Goal: Task Accomplishment & Management: Complete application form

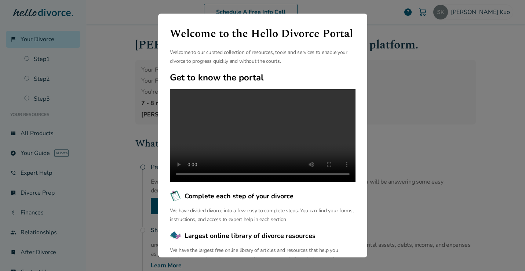
click at [486, 147] on div "Welcome to the Hello Divorce Portal Welcome to our curated collection of resour…" at bounding box center [262, 135] width 525 height 271
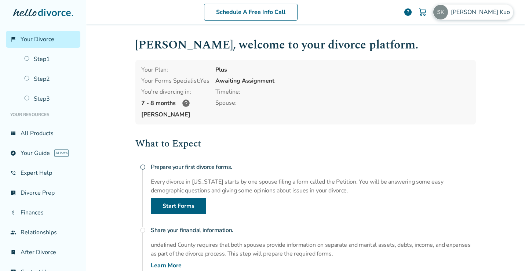
click at [486, 16] on span "[PERSON_NAME]" at bounding box center [482, 12] width 62 height 8
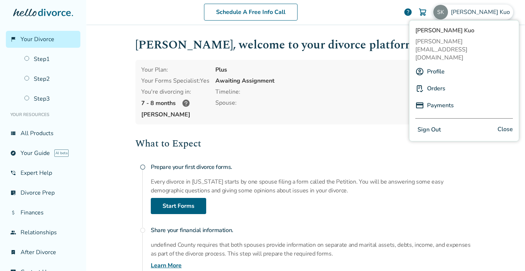
click at [440, 65] on link "Profile" at bounding box center [436, 72] width 18 height 14
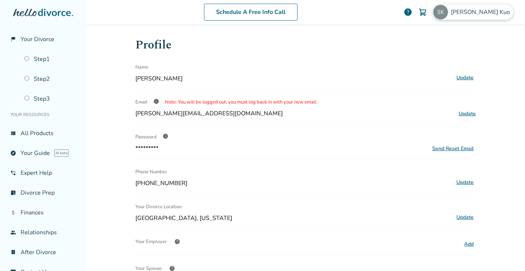
click at [489, 15] on span "Stephanie Kuo" at bounding box center [482, 12] width 62 height 8
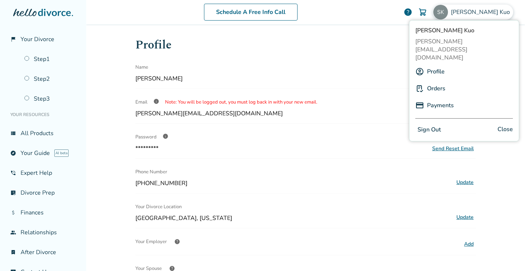
click at [439, 98] on link "Payments" at bounding box center [440, 105] width 27 height 14
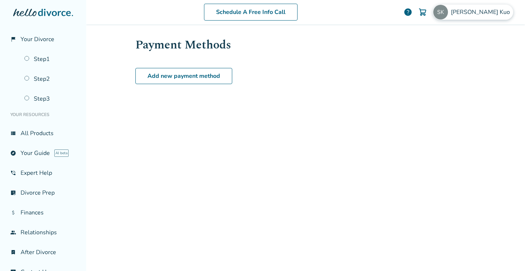
click at [487, 12] on span "Stephanie Kuo" at bounding box center [482, 12] width 62 height 8
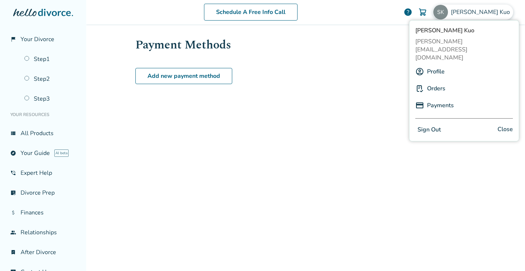
click at [432, 81] on link "Orders" at bounding box center [436, 88] width 18 height 14
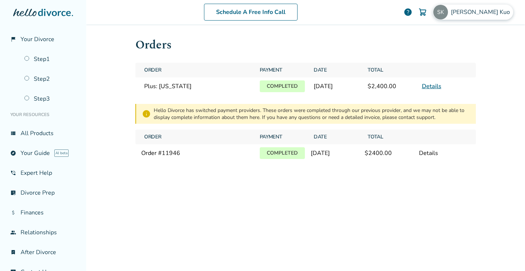
click at [488, 16] on span "Stephanie Kuo" at bounding box center [482, 12] width 62 height 8
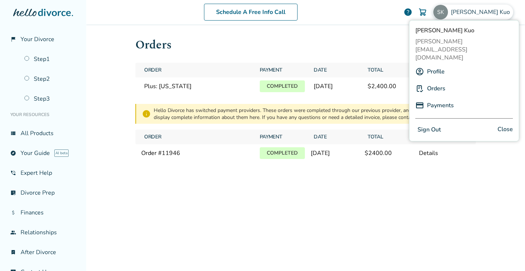
click at [351, 45] on h1 "Orders" at bounding box center [305, 45] width 340 height 18
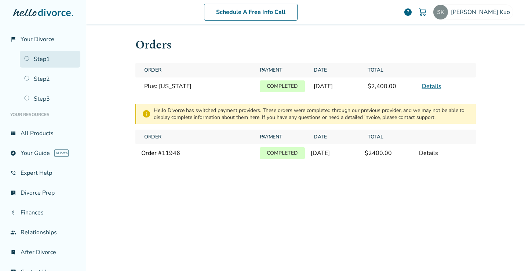
click at [38, 63] on link "Step 1" at bounding box center [50, 59] width 60 height 17
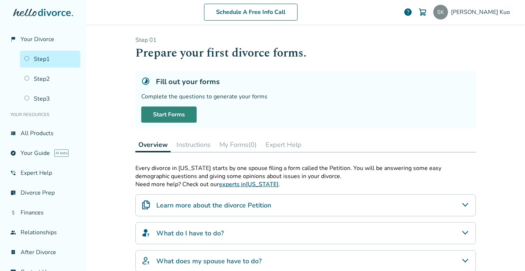
click at [164, 114] on link "Start Forms" at bounding box center [168, 114] width 55 height 16
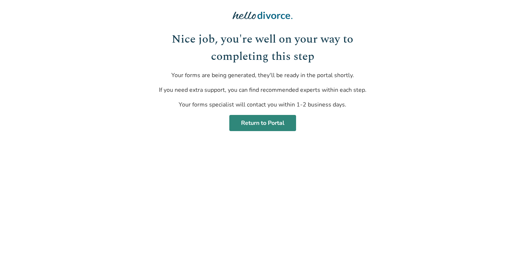
click at [272, 125] on link "Return to Portal" at bounding box center [262, 123] width 67 height 16
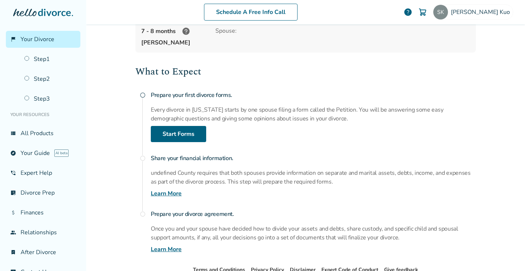
scroll to position [118, 0]
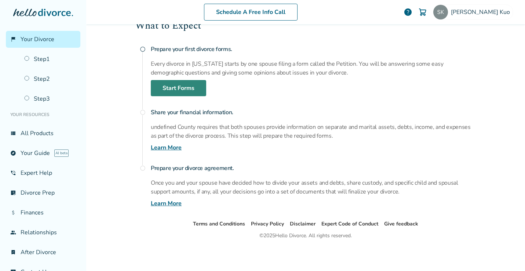
click at [195, 94] on link "Start Forms" at bounding box center [178, 88] width 55 height 16
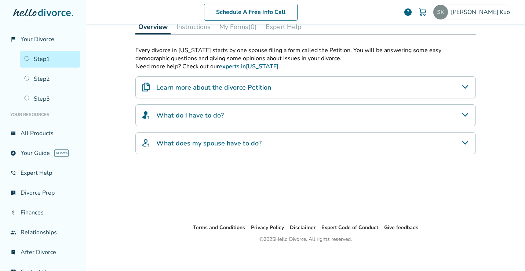
scroll to position [36, 0]
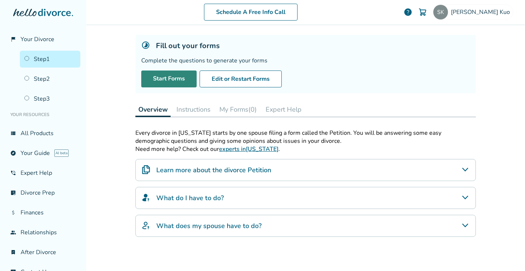
click at [176, 80] on link "Start Forms" at bounding box center [168, 78] width 55 height 17
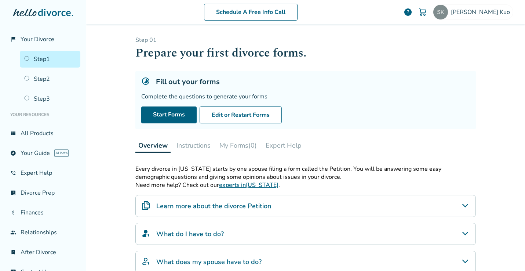
click at [43, 58] on link "Step 1" at bounding box center [50, 59] width 60 height 17
click at [479, 10] on span "Stephanie Kuo" at bounding box center [482, 12] width 62 height 8
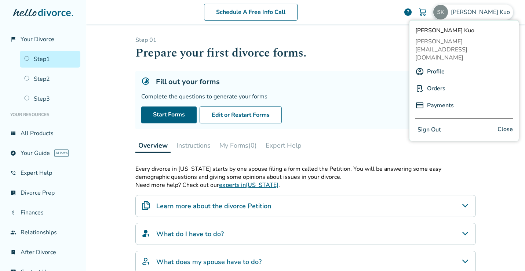
click at [447, 65] on div "Profile" at bounding box center [464, 72] width 98 height 14
click at [437, 65] on link "Profile" at bounding box center [436, 72] width 18 height 14
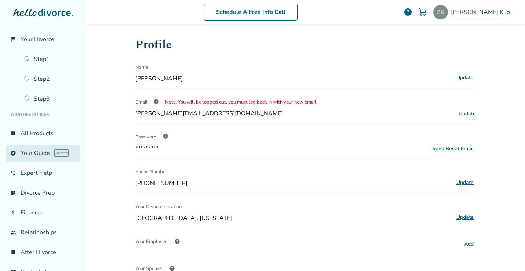
click at [29, 154] on link "explore Your Guide AI beta" at bounding box center [43, 152] width 74 height 17
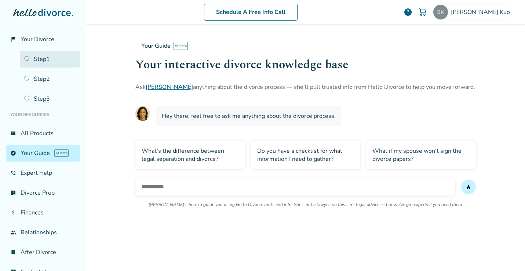
click at [37, 60] on link "Step 1" at bounding box center [50, 59] width 60 height 17
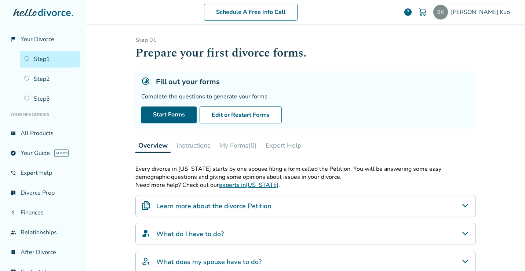
click at [195, 148] on button "Instructions" at bounding box center [193, 145] width 40 height 15
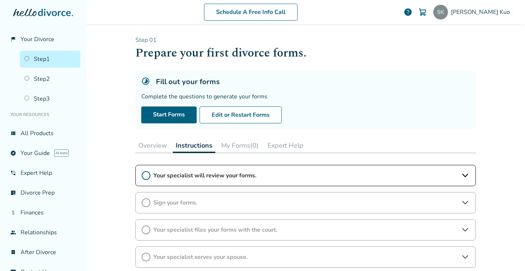
click at [229, 148] on button "My Forms (0)" at bounding box center [239, 145] width 43 height 15
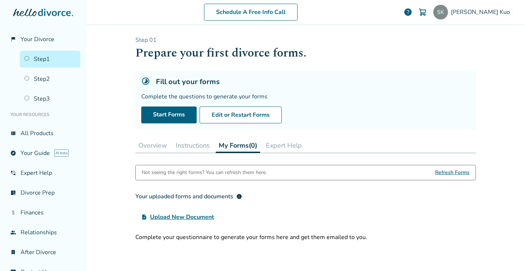
click at [206, 151] on button "Instructions" at bounding box center [193, 145] width 40 height 15
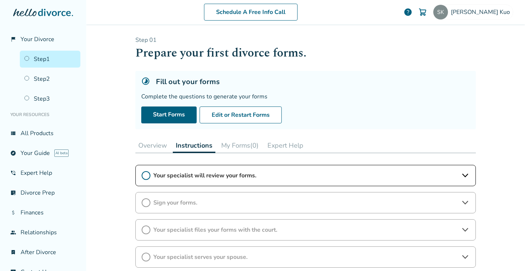
click at [275, 144] on button "Expert Help" at bounding box center [285, 145] width 42 height 15
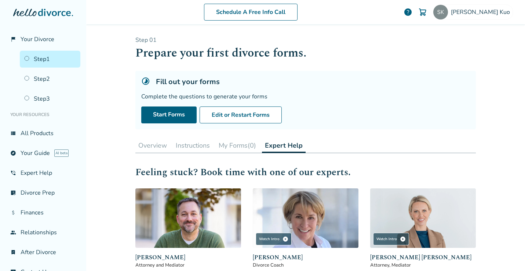
click at [159, 147] on button "Overview" at bounding box center [152, 145] width 34 height 15
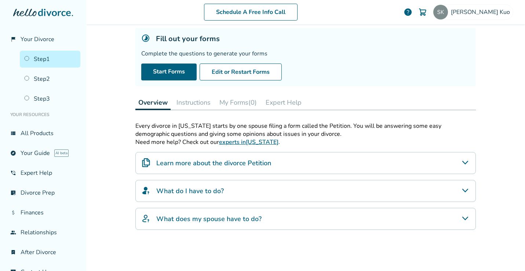
scroll to position [25, 0]
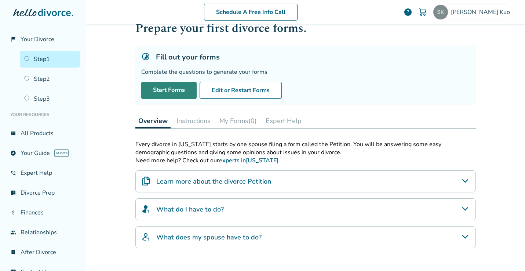
click at [175, 93] on link "Start Forms" at bounding box center [168, 90] width 55 height 17
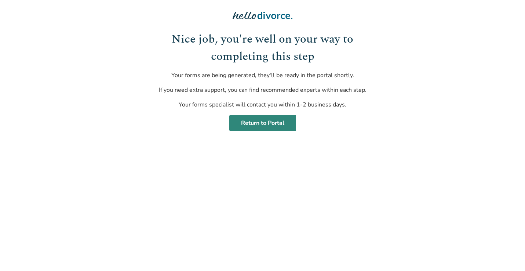
click at [260, 129] on link "Return to Portal" at bounding box center [262, 123] width 67 height 16
